Goal: Information Seeking & Learning: Check status

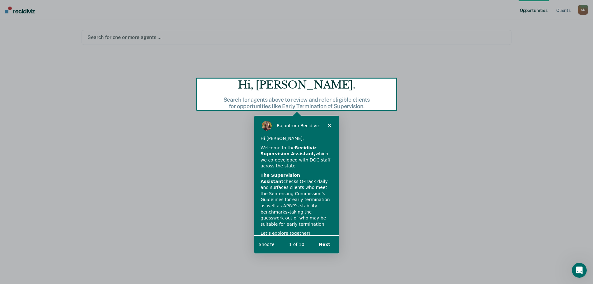
click at [324, 245] on button "Next" at bounding box center [324, 243] width 24 height 13
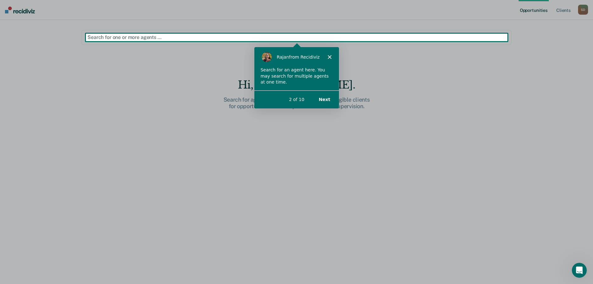
click at [328, 54] on icon "Close" at bounding box center [329, 56] width 4 height 4
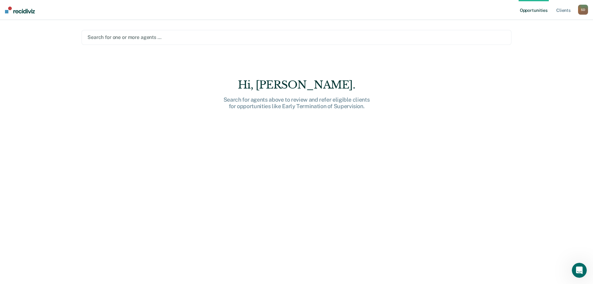
click at [25, 10] on img at bounding box center [20, 10] width 30 height 7
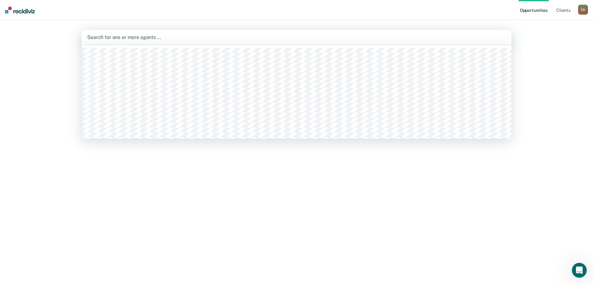
click at [118, 35] on div at bounding box center [296, 37] width 419 height 7
type input "[PERSON_NAME]"
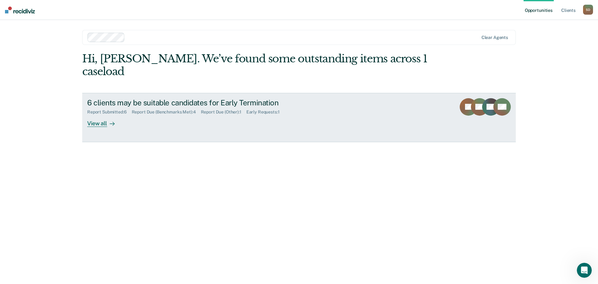
click at [98, 115] on div "View all" at bounding box center [104, 121] width 35 height 12
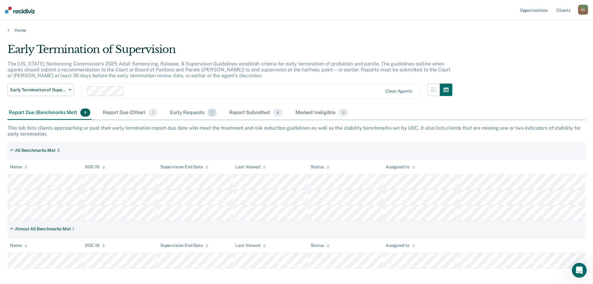
click at [172, 111] on div "Early Requests 1" at bounding box center [193, 113] width 49 height 14
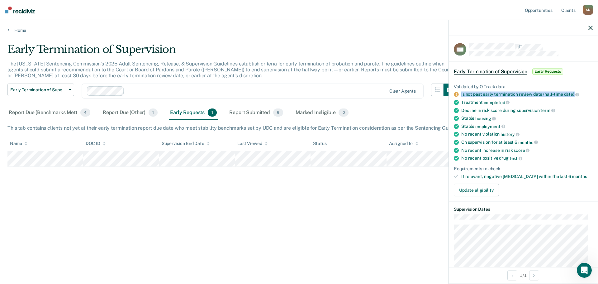
drag, startPoint x: 461, startPoint y: 94, endPoint x: 578, endPoint y: 90, distance: 117.5
click at [580, 92] on li "Is not past early termination review date (half-time date)" at bounding box center [523, 95] width 139 height 6
click at [578, 90] on ul "Validated by O-Track data Is not past early termination review date (half-time …" at bounding box center [523, 131] width 139 height 95
drag, startPoint x: 578, startPoint y: 93, endPoint x: 460, endPoint y: 93, distance: 118.0
click at [460, 93] on li "Is not past early termination review date (half-time date)" at bounding box center [523, 95] width 139 height 6
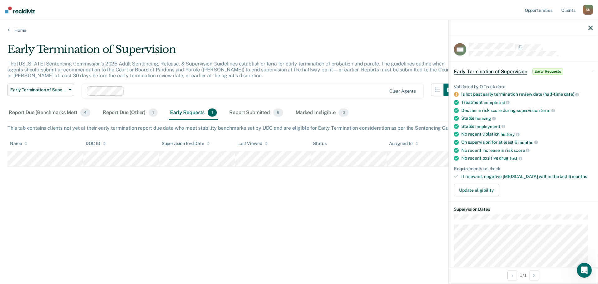
click at [458, 92] on icon at bounding box center [456, 94] width 5 height 5
drag, startPoint x: 459, startPoint y: 93, endPoint x: 522, endPoint y: 94, distance: 62.9
click at [521, 93] on li "Is not past early termination review date (half-time date)" at bounding box center [523, 95] width 139 height 6
click at [542, 136] on div "No recent violation history" at bounding box center [526, 134] width 131 height 6
click at [192, 201] on div "Early Termination of Supervision The [US_STATE] Sentencing Commission’s 2025 Ad…" at bounding box center [298, 140] width 583 height 194
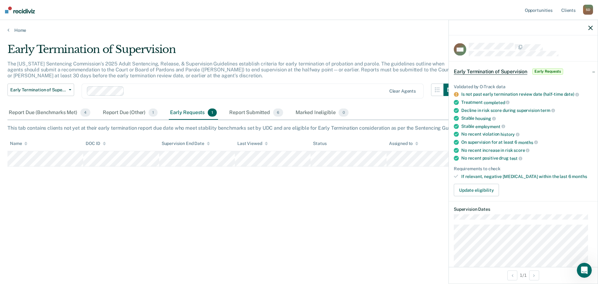
click at [393, 211] on div "Early Termination of Supervision The [US_STATE] Sentencing Commission’s 2025 Ad…" at bounding box center [298, 140] width 583 height 194
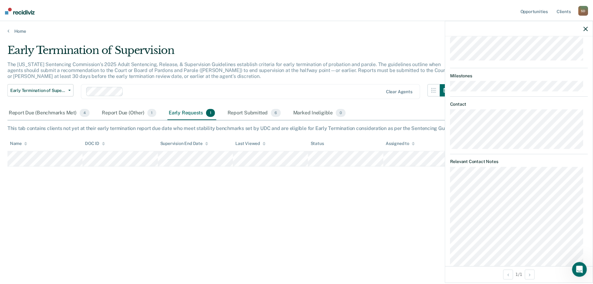
scroll to position [311, 0]
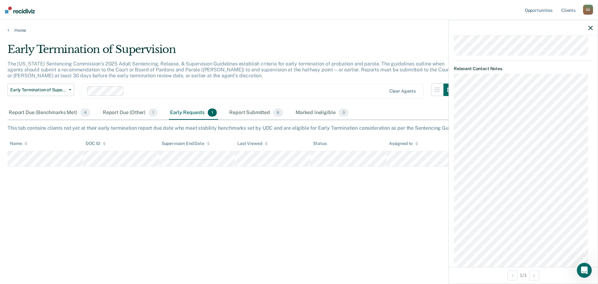
click at [589, 27] on icon "button" at bounding box center [590, 28] width 4 height 4
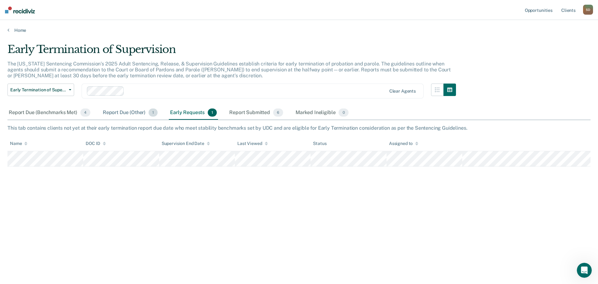
click at [108, 108] on div "Report Due (Other) 1" at bounding box center [130, 113] width 57 height 14
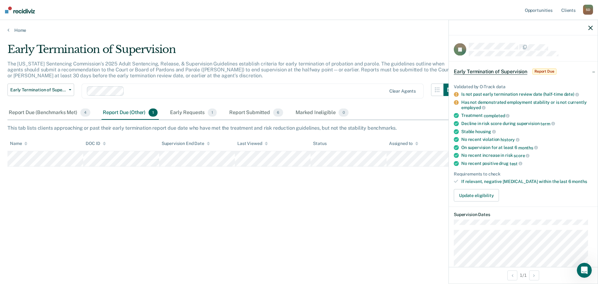
click at [402, 227] on div "Early Termination of Supervision The [US_STATE] Sentencing Commission’s 2025 Ad…" at bounding box center [298, 140] width 583 height 194
click at [53, 114] on div "Report Due (Benchmarks Met) 4" at bounding box center [49, 113] width 84 height 14
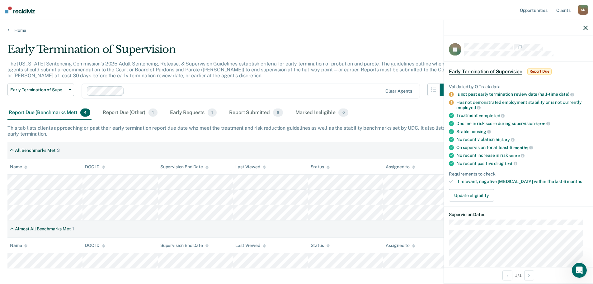
click at [583, 28] on icon "button" at bounding box center [585, 28] width 4 height 4
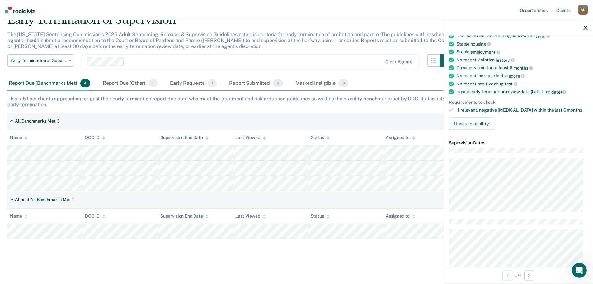
scroll to position [31, 0]
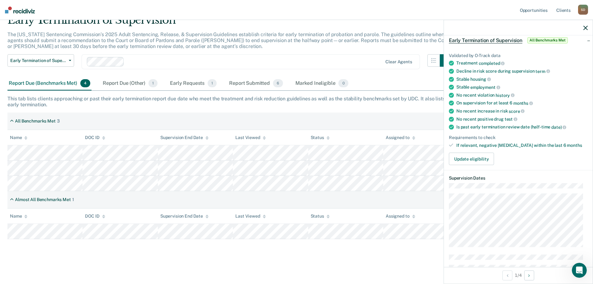
click at [261, 134] on th "Last Viewed" at bounding box center [270, 137] width 75 height 15
click at [281, 135] on th "Last Viewed" at bounding box center [270, 137] width 75 height 15
click at [585, 26] on icon "button" at bounding box center [585, 28] width 4 height 4
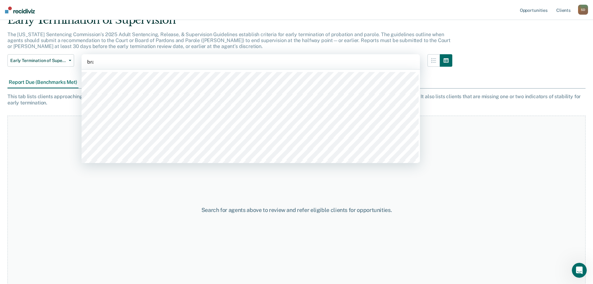
type input "bran"
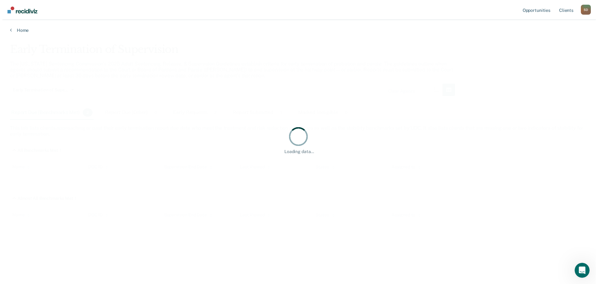
scroll to position [0, 0]
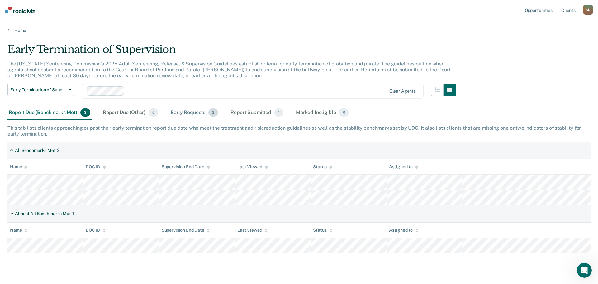
click at [188, 111] on div "Early Requests 2" at bounding box center [194, 113] width 50 height 14
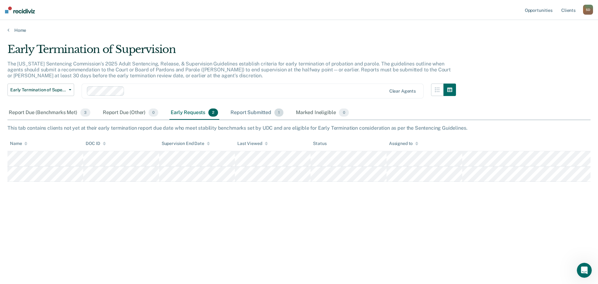
click at [250, 118] on div "Report Submitted 1" at bounding box center [256, 113] width 55 height 14
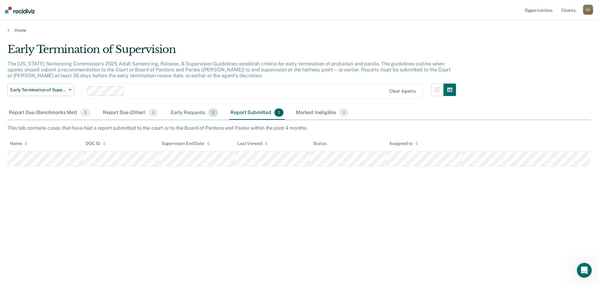
click at [189, 110] on div "Early Requests 2" at bounding box center [194, 113] width 50 height 14
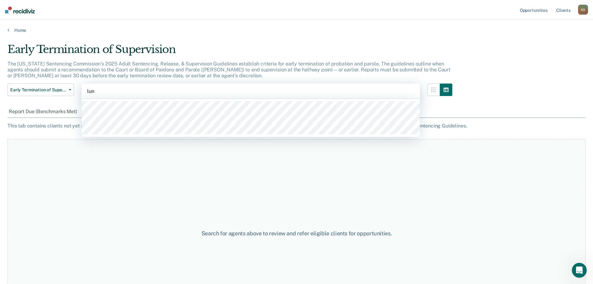
type input "[PERSON_NAME]"
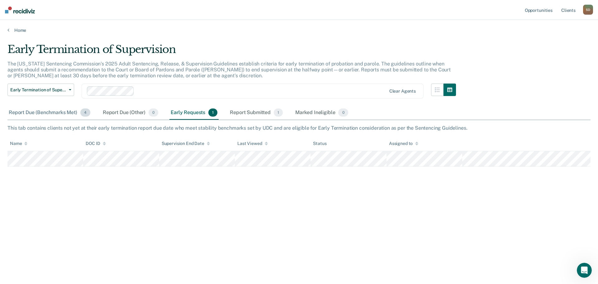
click at [69, 109] on div "Report Due (Benchmarks Met) 4" at bounding box center [49, 113] width 84 height 14
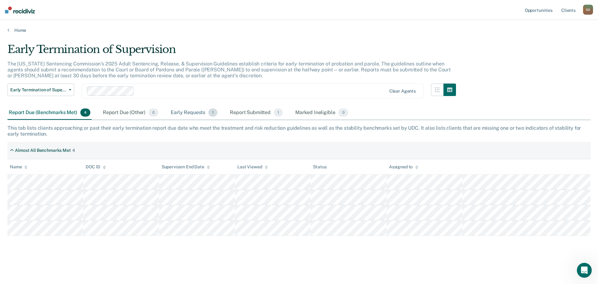
click at [202, 115] on div "Early Requests 1" at bounding box center [193, 113] width 49 height 14
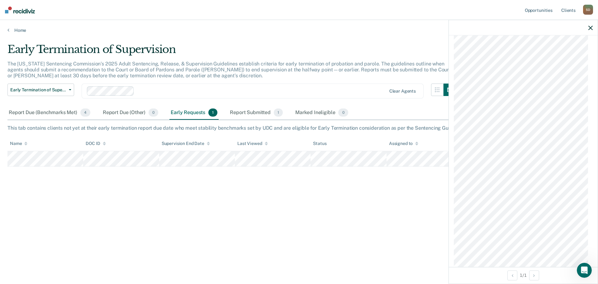
scroll to position [437, 0]
click at [591, 28] on icon "button" at bounding box center [590, 28] width 4 height 4
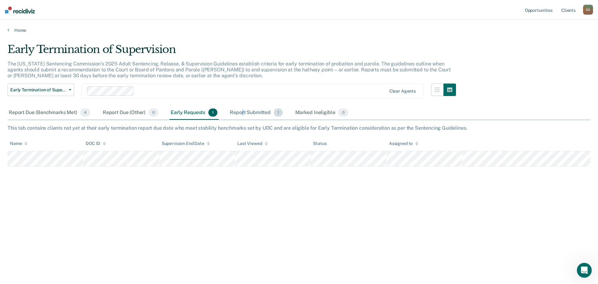
click at [243, 107] on div "Report Submitted 1" at bounding box center [256, 113] width 55 height 14
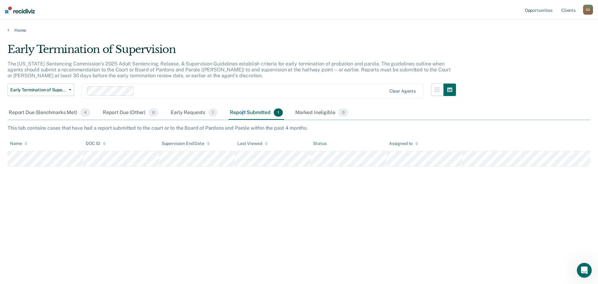
click at [242, 112] on div "Report Submitted 1" at bounding box center [256, 113] width 55 height 14
